Goal: Task Accomplishment & Management: Use online tool/utility

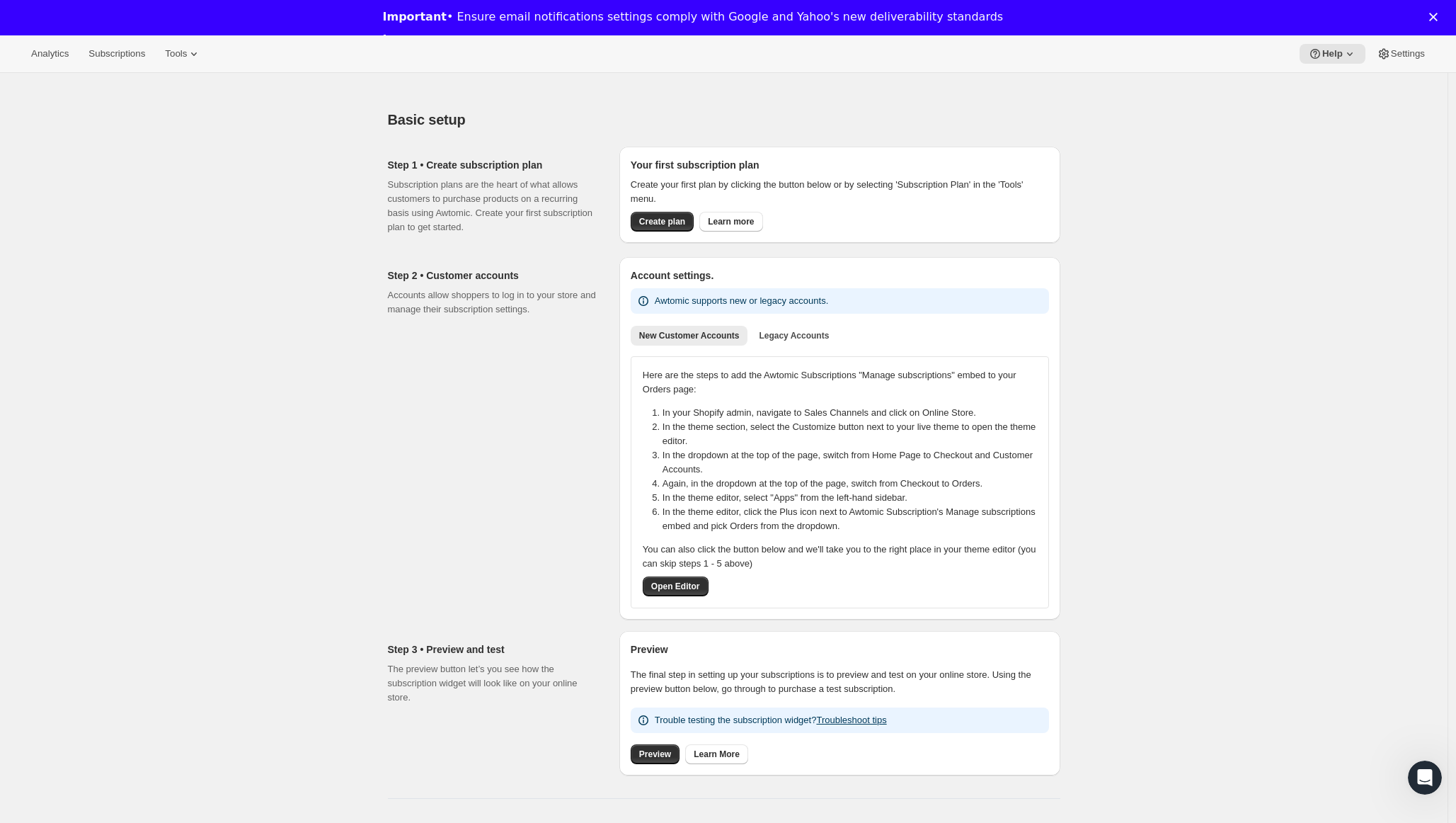
click at [1444, 13] on div "Close" at bounding box center [1436, 17] width 14 height 9
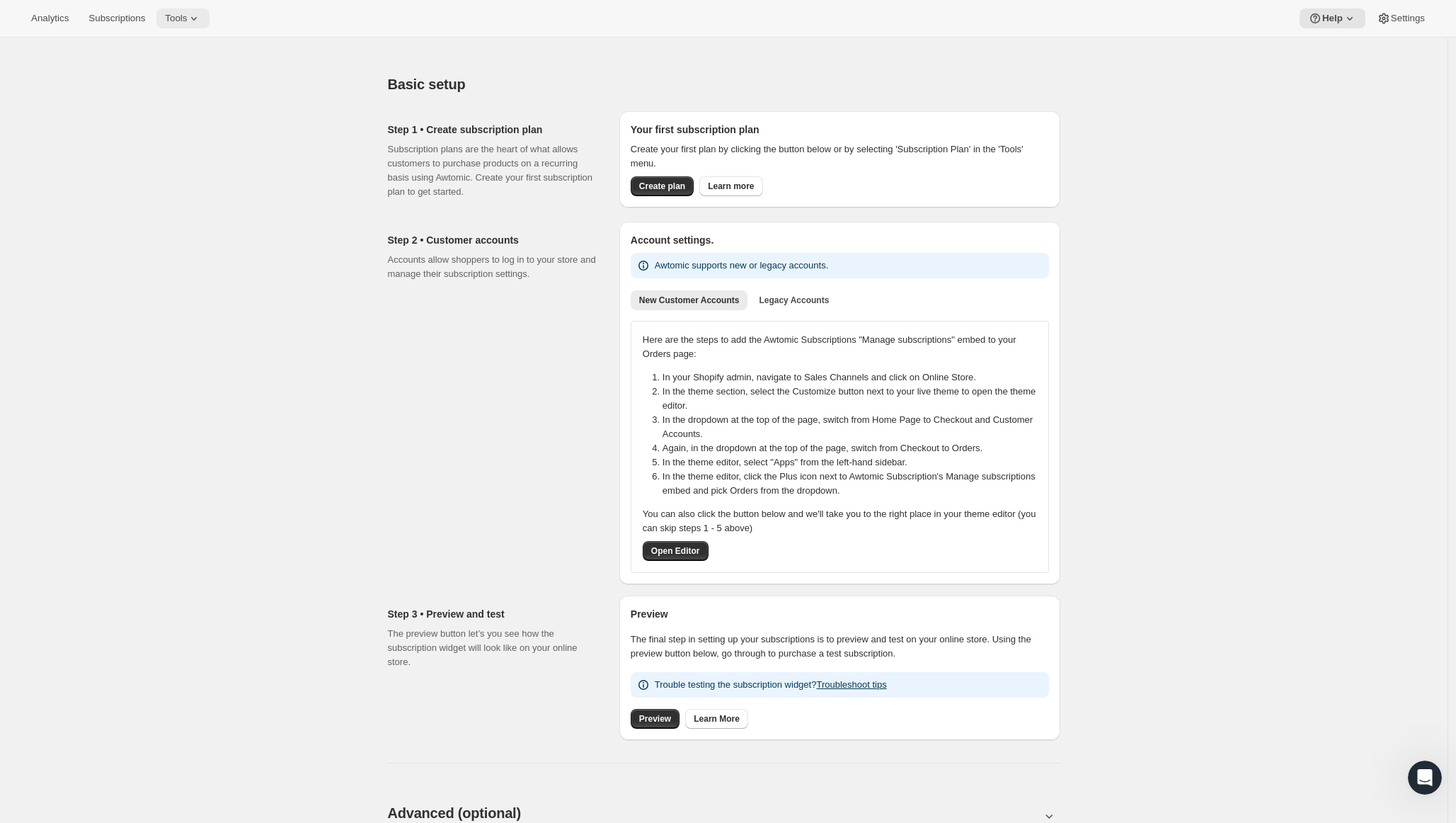
click at [186, 20] on icon at bounding box center [194, 19] width 14 height 14
click at [166, 46] on span "Subscription Plans" at bounding box center [155, 48] width 77 height 11
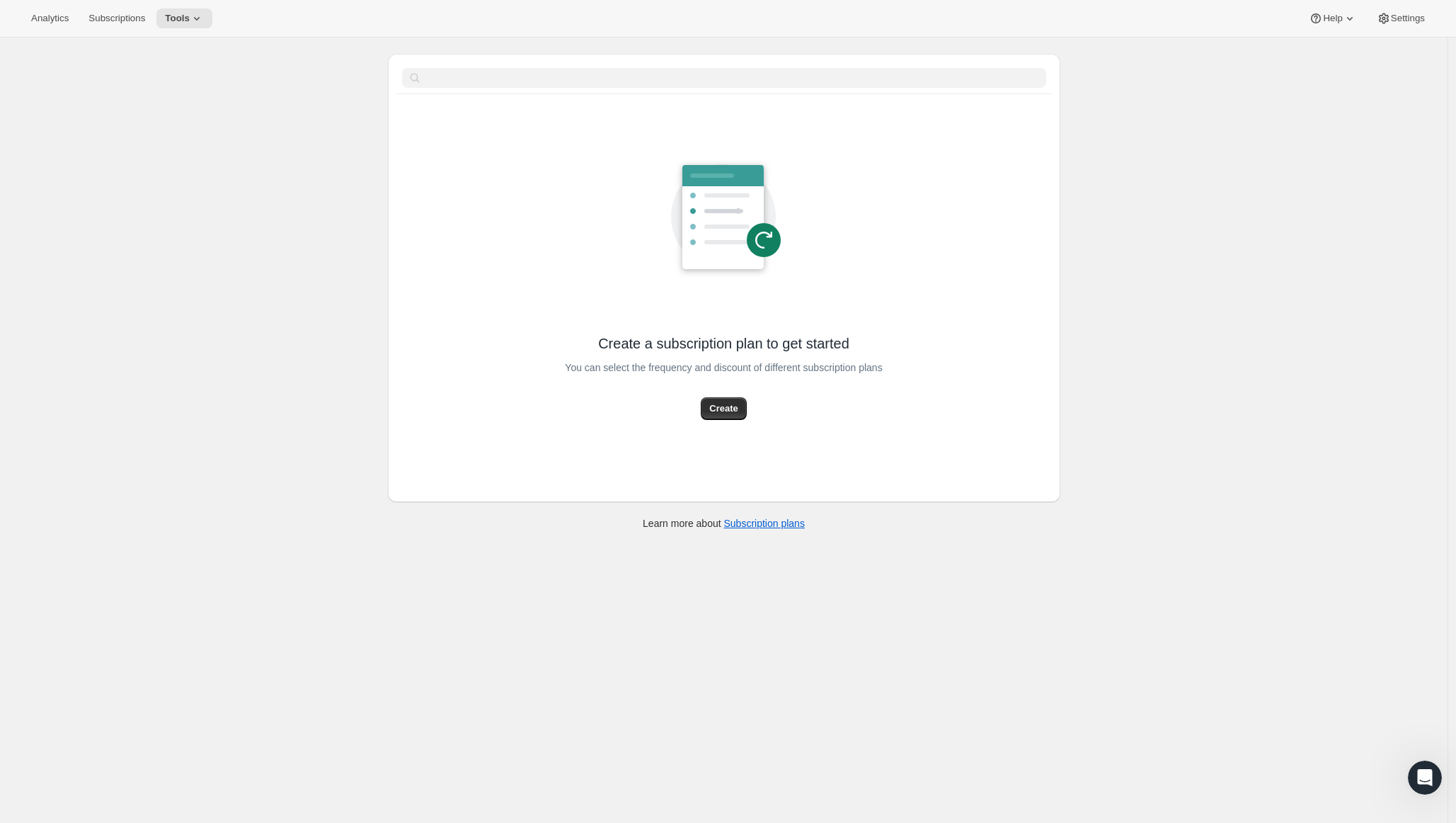
scroll to position [50, 0]
click at [739, 403] on button "Create" at bounding box center [723, 408] width 46 height 22
select select "WEEK"
select select "MONTH"
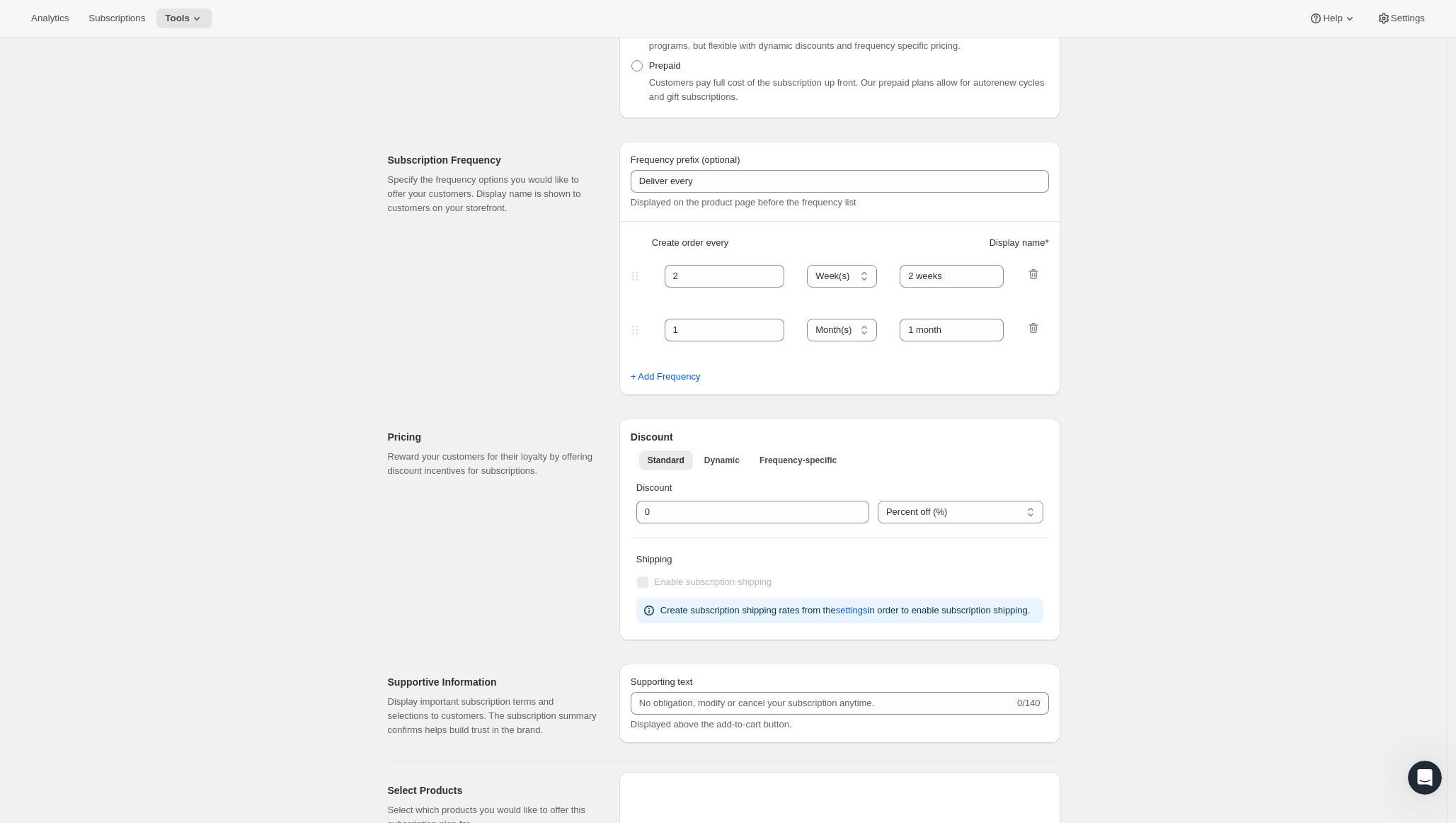
scroll to position [920, 0]
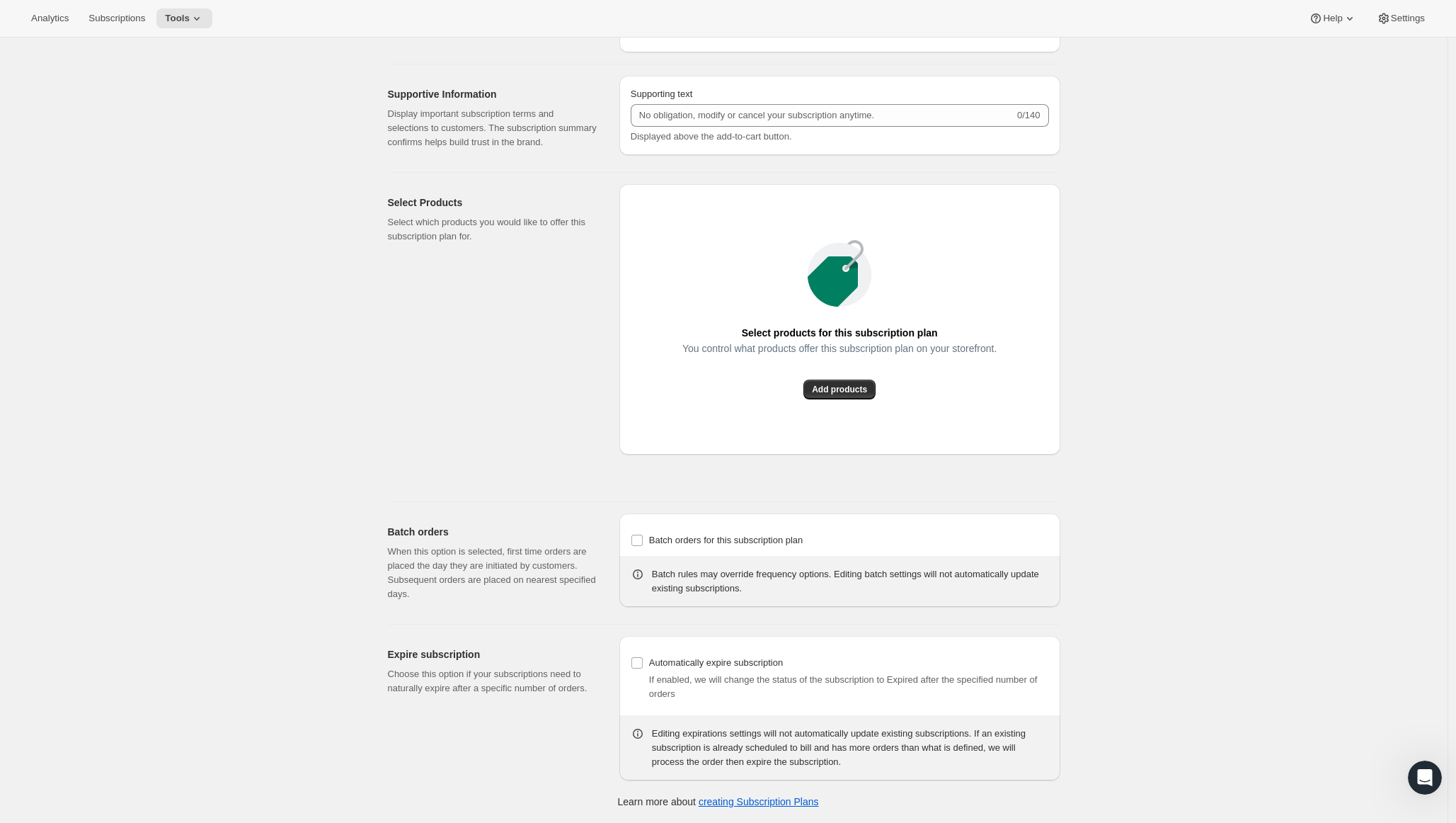
select select "FIXED_AMOUNT"
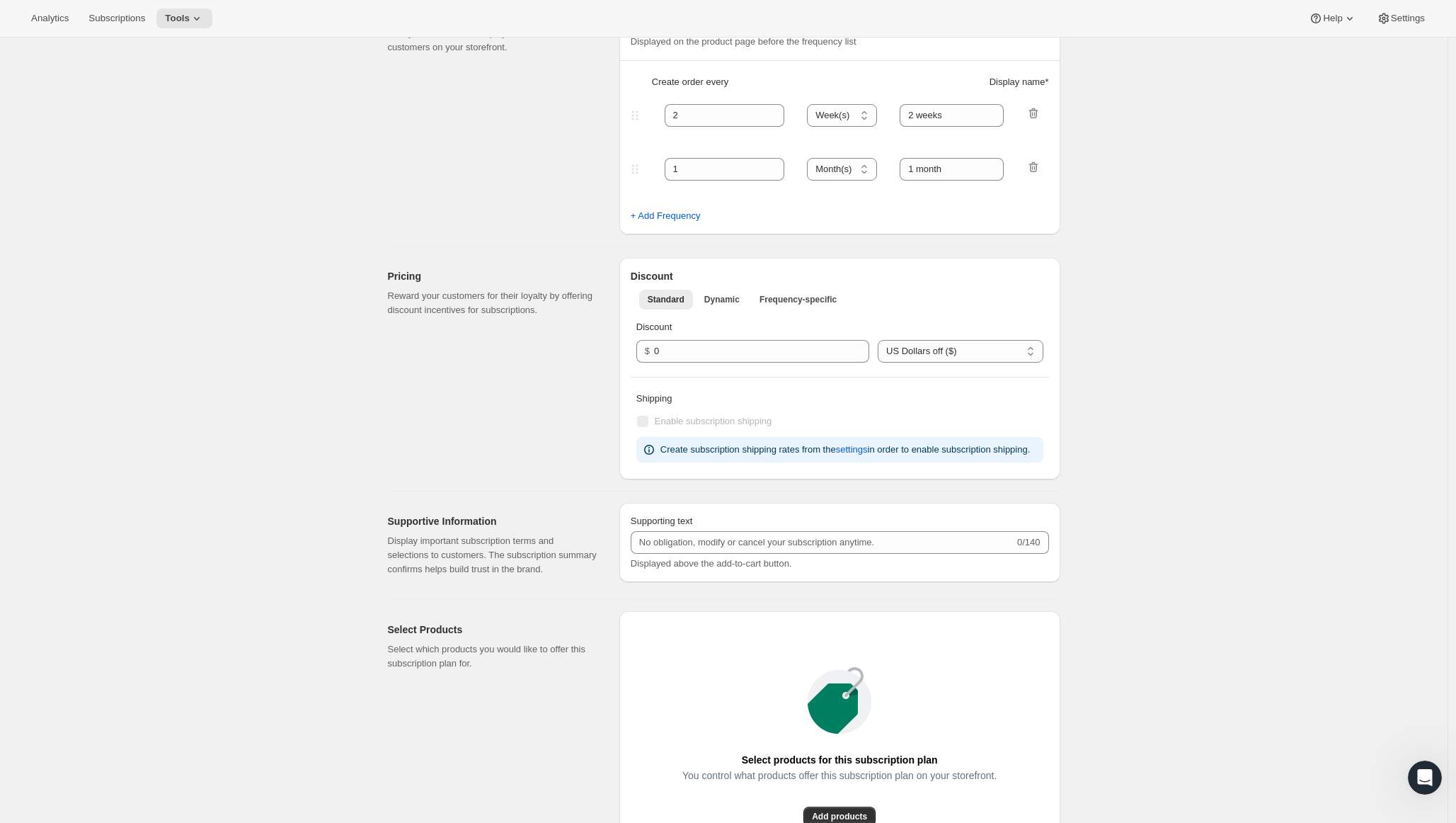
scroll to position [446, 0]
click at [732, 296] on span "Dynamic" at bounding box center [722, 298] width 36 height 12
select select "FIXED_AMOUNT"
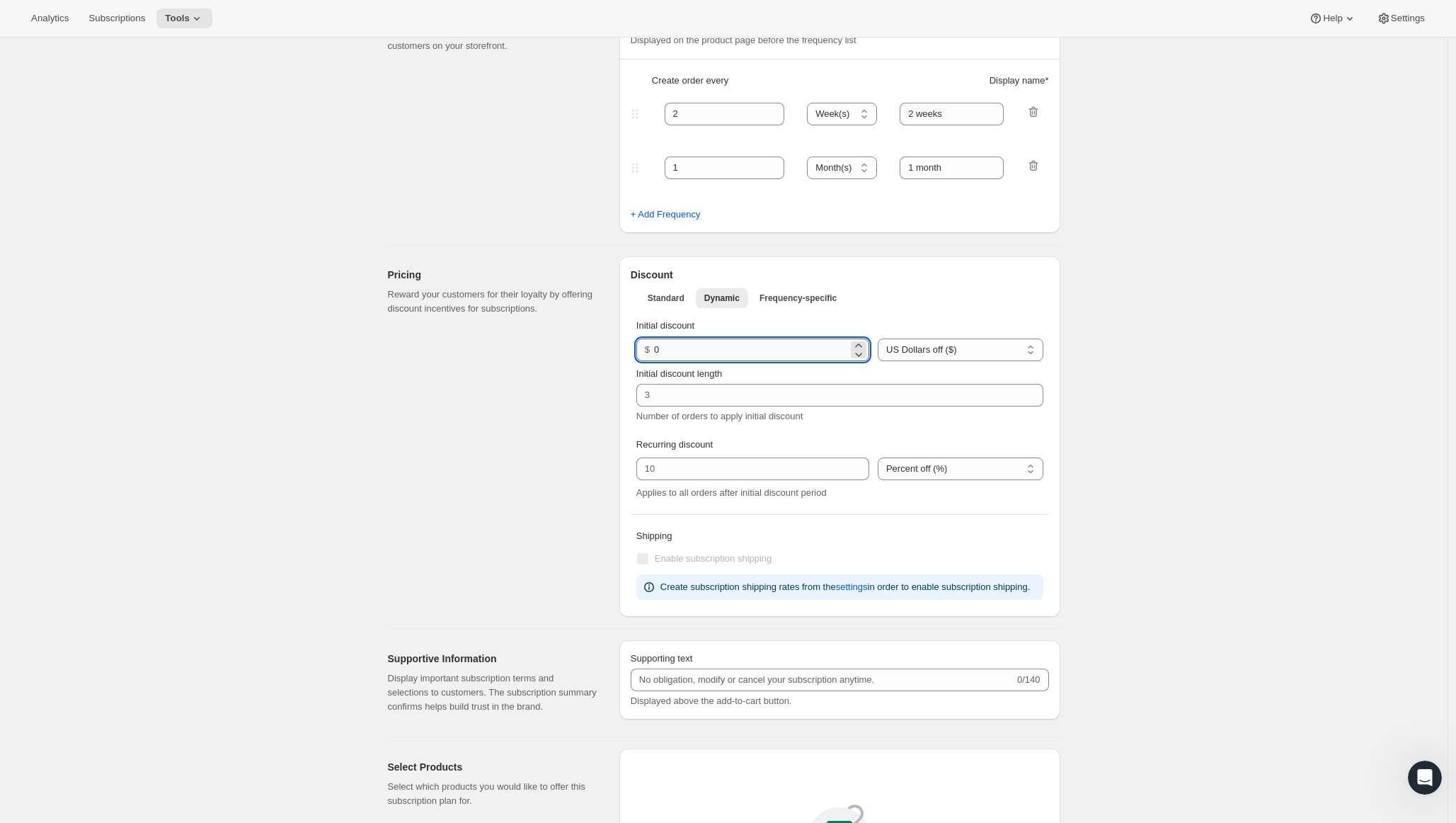
click at [741, 351] on input "0" at bounding box center [750, 349] width 194 height 22
type input "10"
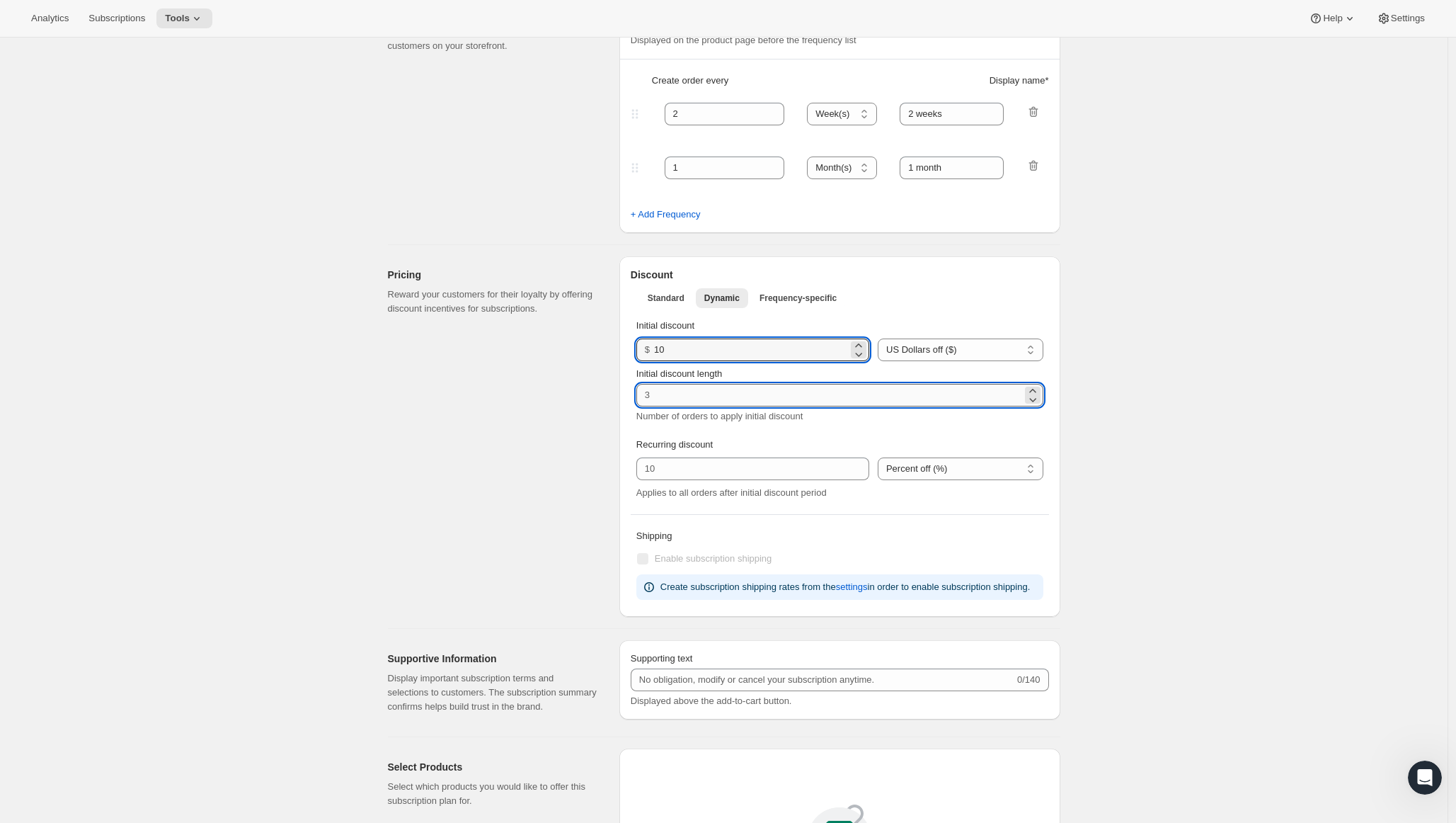
click at [800, 396] on input "Initial discount length" at bounding box center [829, 395] width 385 height 22
type input "1"
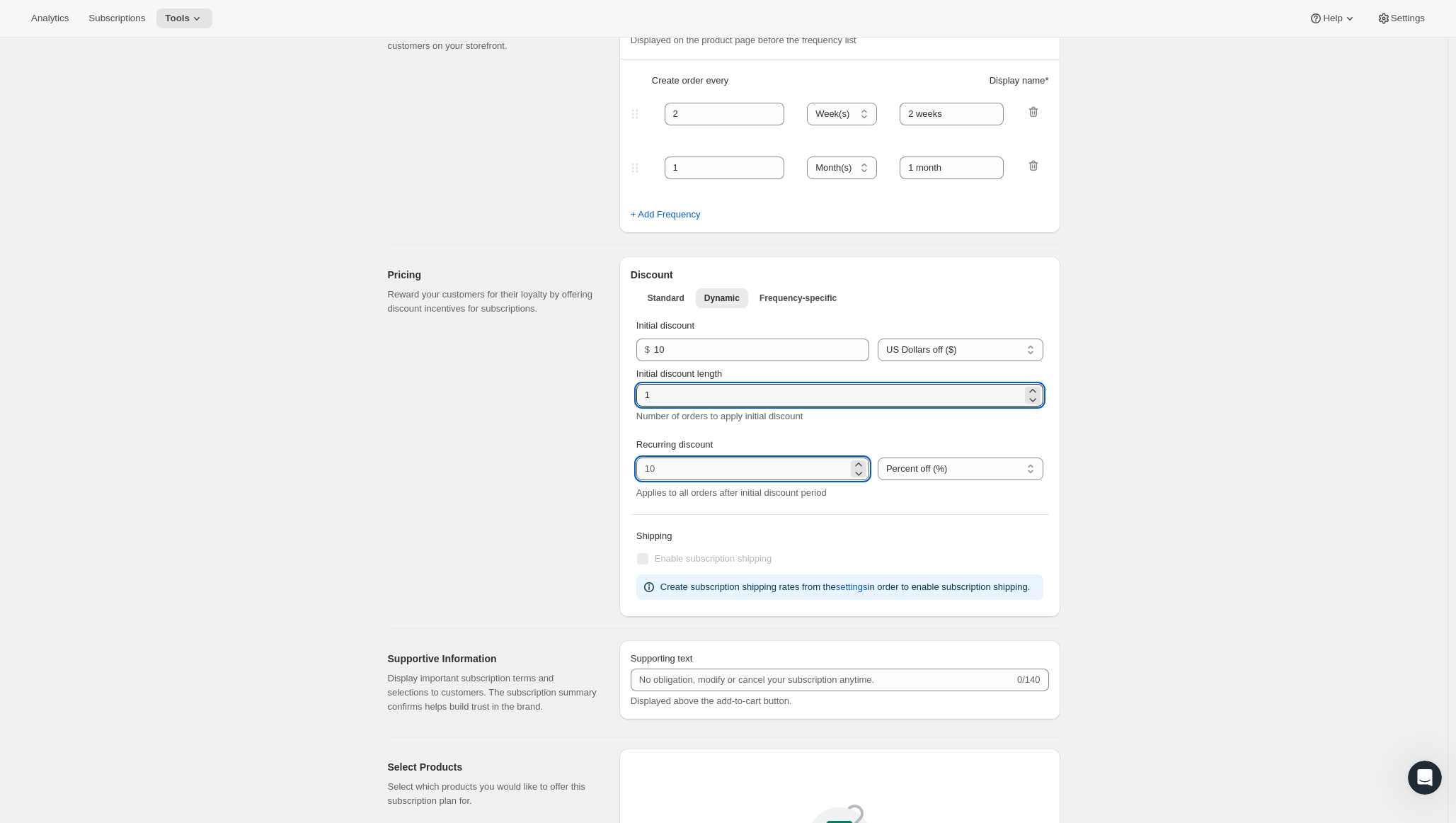
click at [809, 468] on input "integer" at bounding box center [741, 469] width 211 height 22
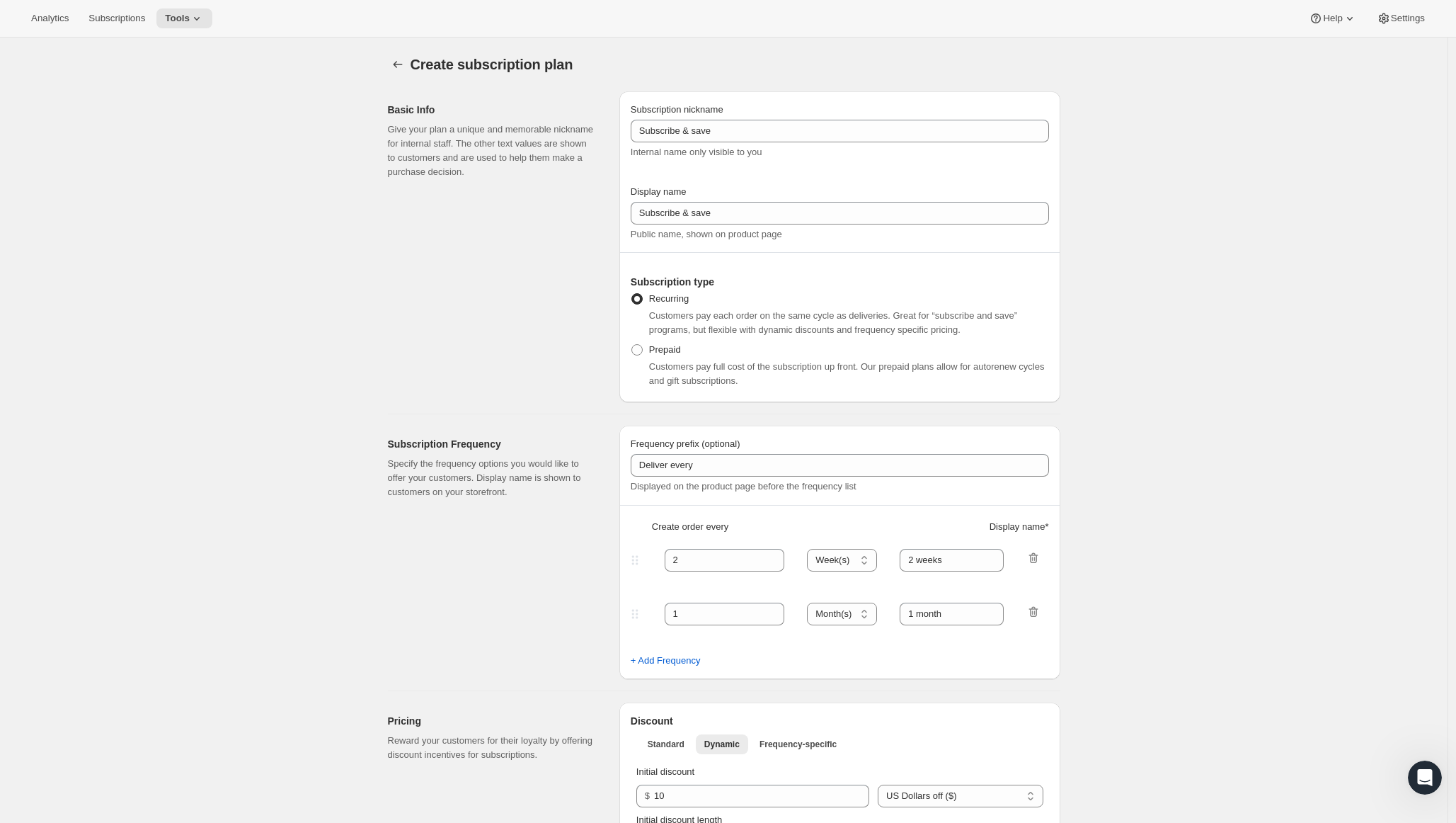
scroll to position [0, 0]
